Goal: Information Seeking & Learning: Learn about a topic

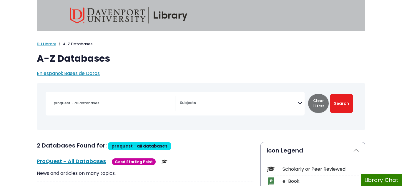
select select "Database Subject Filter"
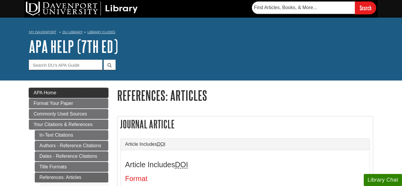
click at [61, 89] on link "APA Home" at bounding box center [68, 93] width 79 height 10
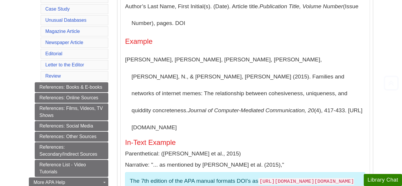
scroll to position [117, 0]
